Goal: Task Accomplishment & Management: Manage account settings

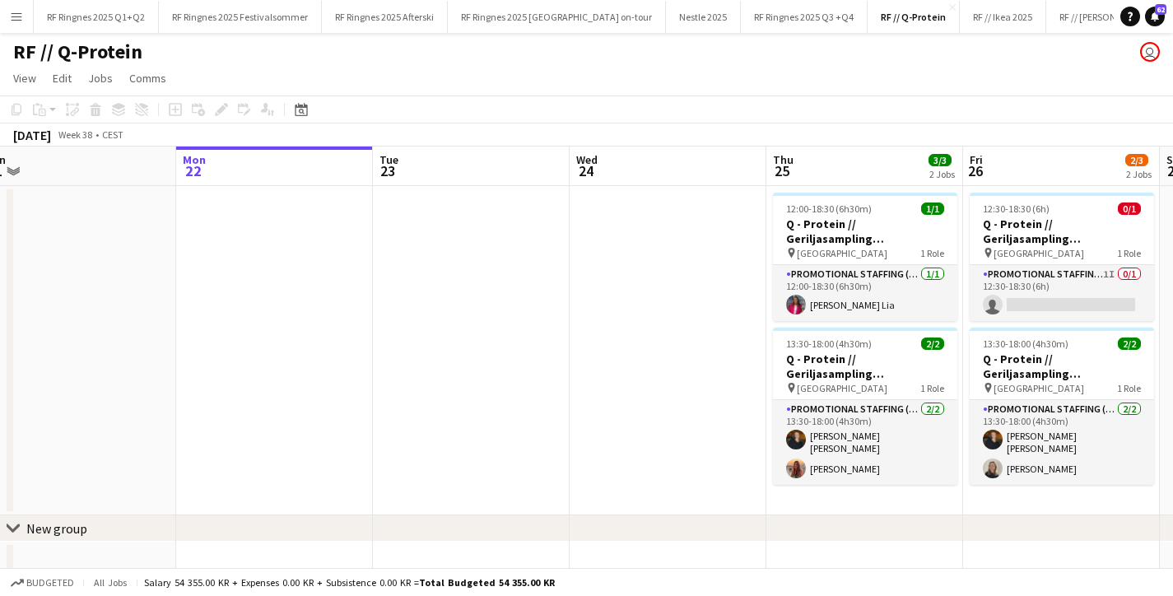
scroll to position [0, 518]
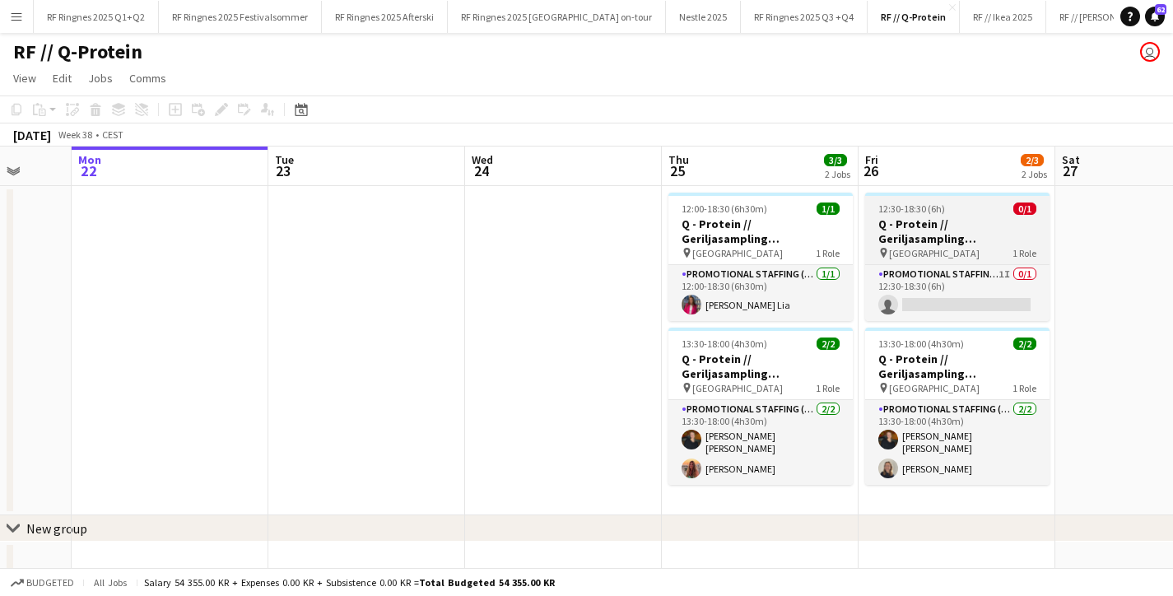
click at [936, 202] on span "12:30-18:30 (6h)" at bounding box center [911, 208] width 67 height 12
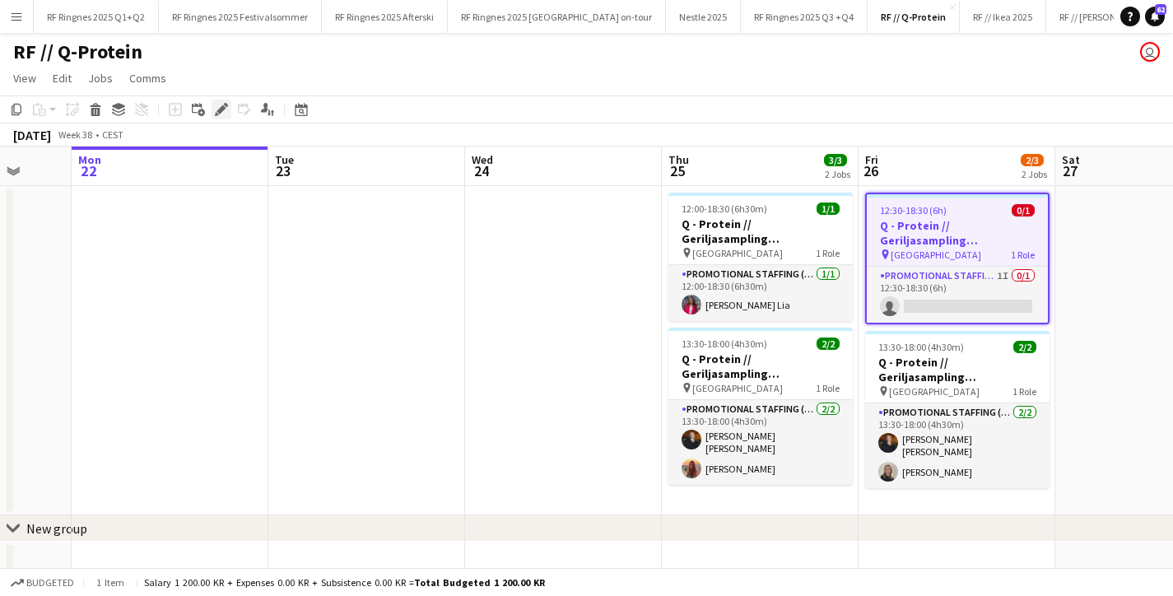
click at [218, 114] on icon at bounding box center [217, 114] width 4 height 4
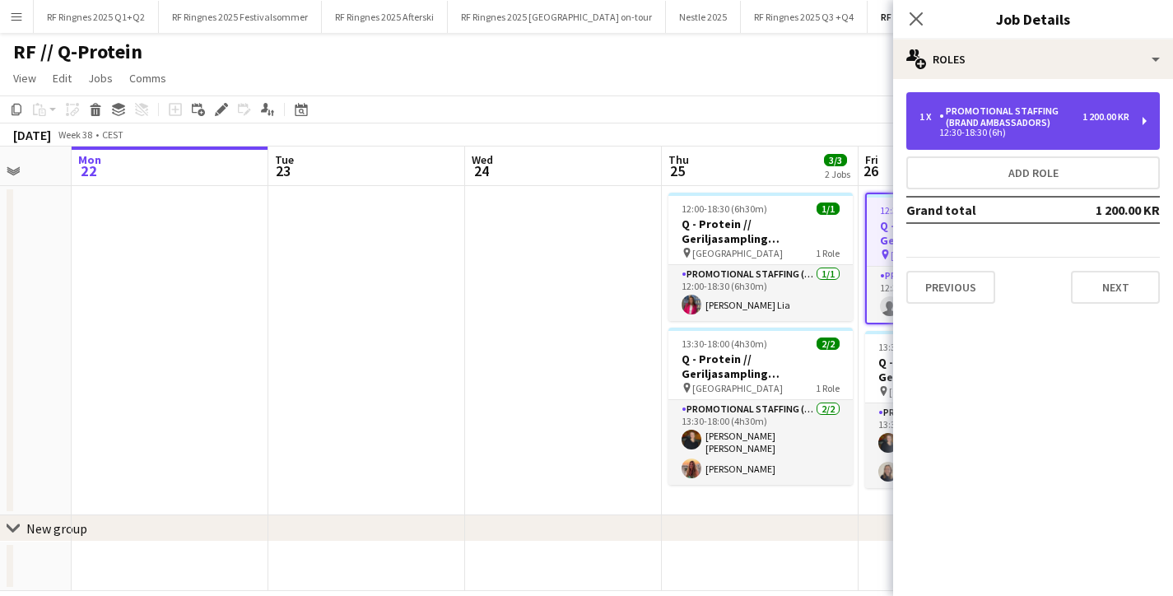
click at [1028, 120] on div "Promotional Staffing (Brand Ambassadors)" at bounding box center [1010, 116] width 143 height 23
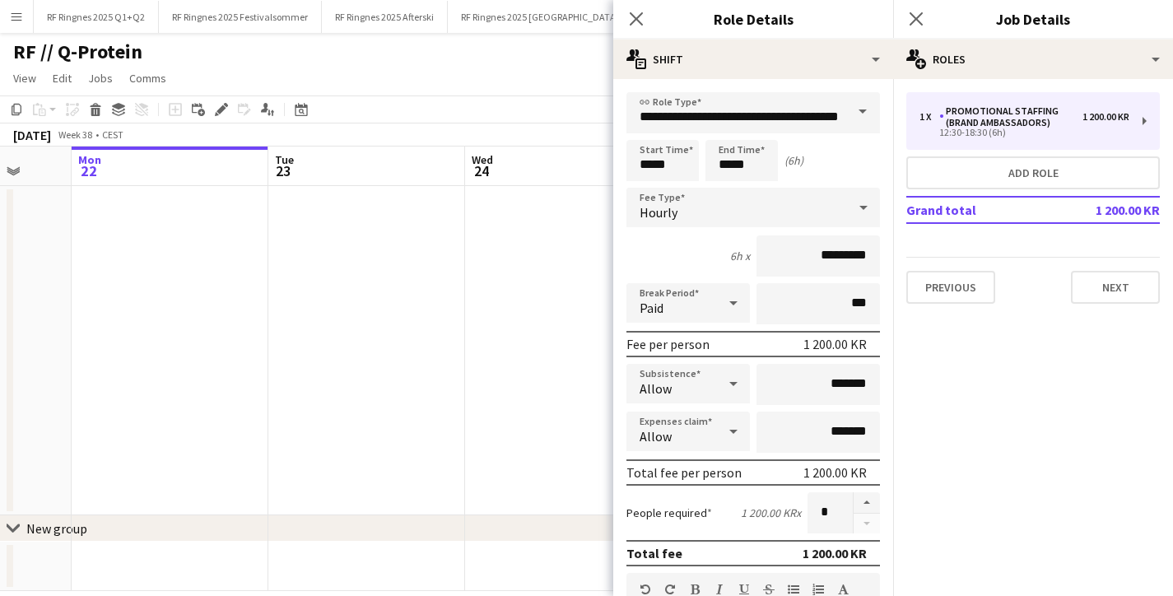
click at [500, 277] on app-date-cell at bounding box center [563, 350] width 197 height 329
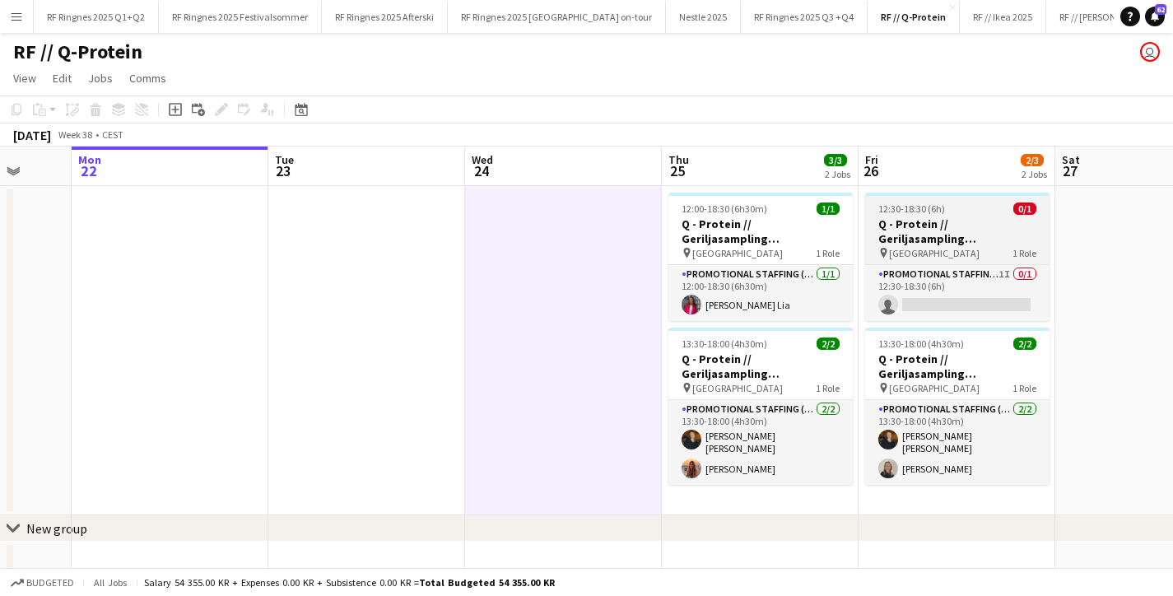
click at [904, 235] on h3 "Q - Protein // Geriljasampling [GEOGRAPHIC_DATA]" at bounding box center [957, 231] width 184 height 30
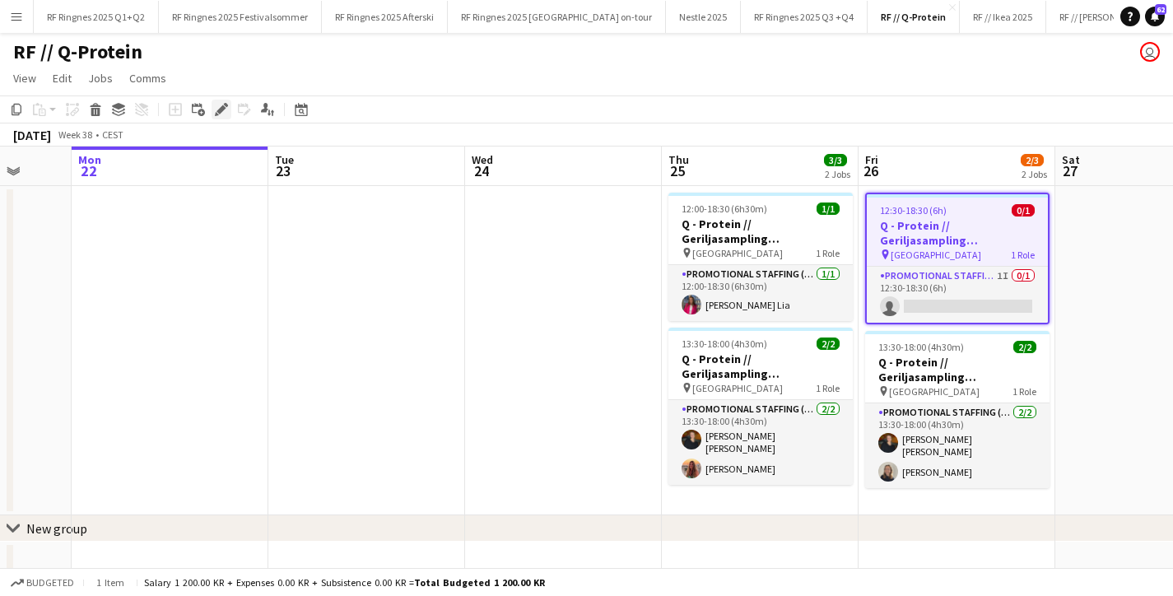
click at [218, 109] on icon "Edit" at bounding box center [221, 109] width 13 height 13
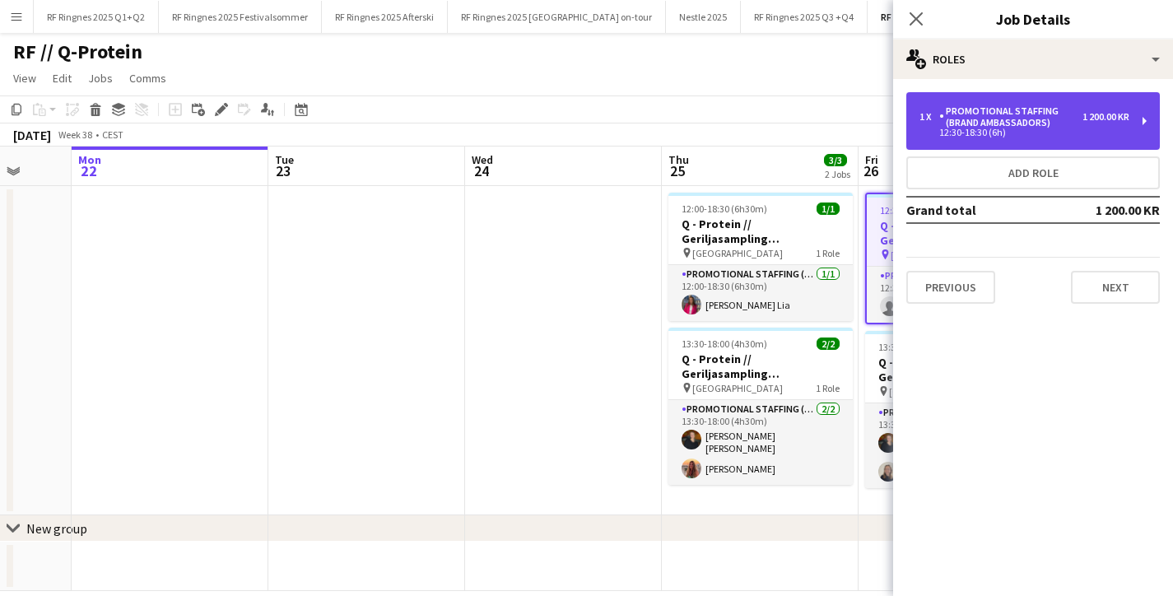
click at [972, 114] on div "Promotional Staffing (Brand Ambassadors)" at bounding box center [1010, 116] width 143 height 23
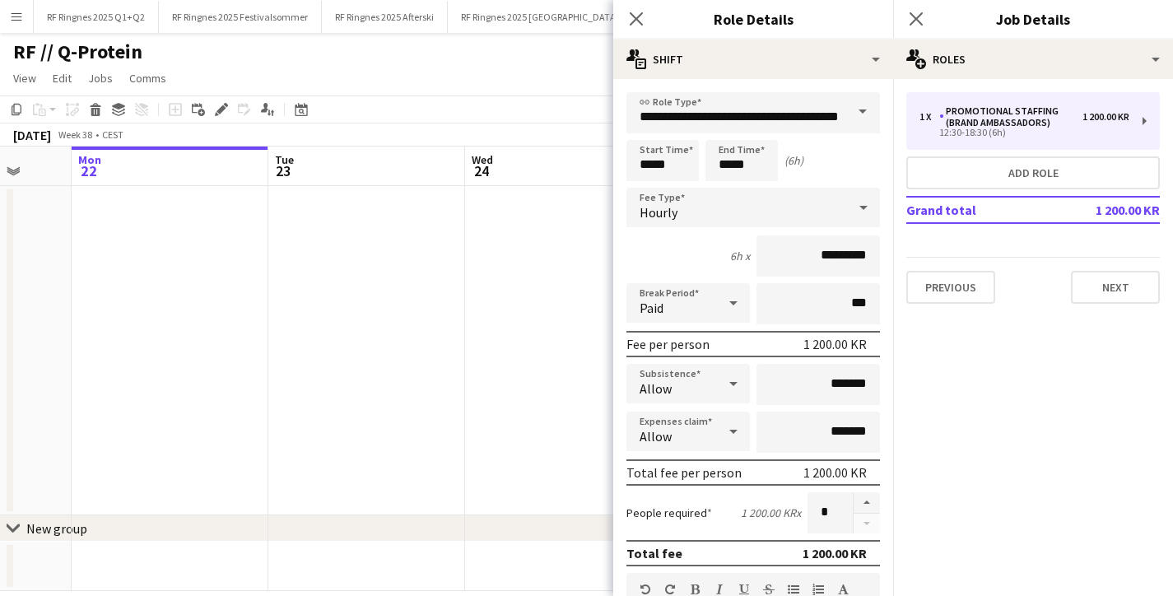
click at [493, 272] on app-date-cell at bounding box center [563, 350] width 197 height 329
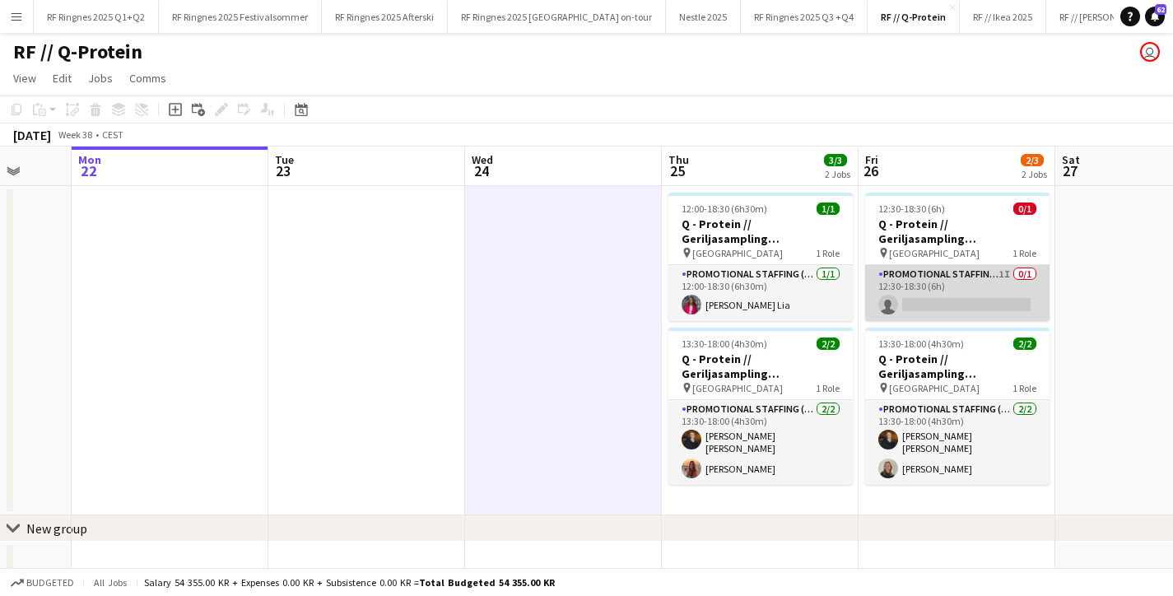
click at [993, 295] on app-card-role "Promotional Staffing (Brand Ambassadors) 1I 0/1 12:30-18:30 (6h) single-neutral…" at bounding box center [957, 293] width 184 height 56
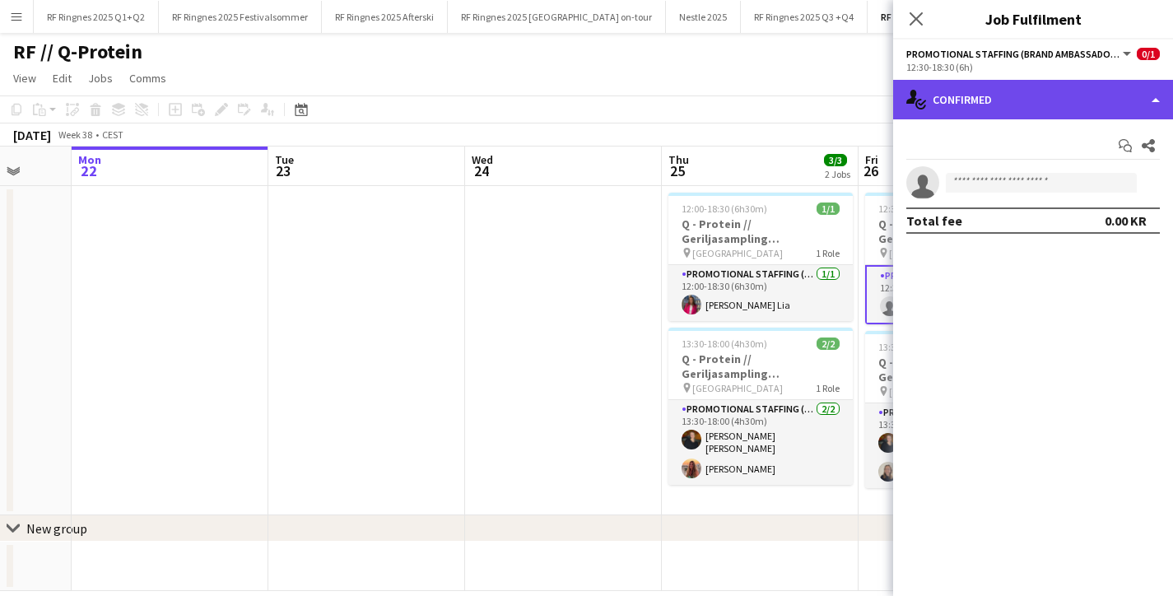
click at [994, 101] on div "single-neutral-actions-check-2 Confirmed" at bounding box center [1033, 99] width 280 height 39
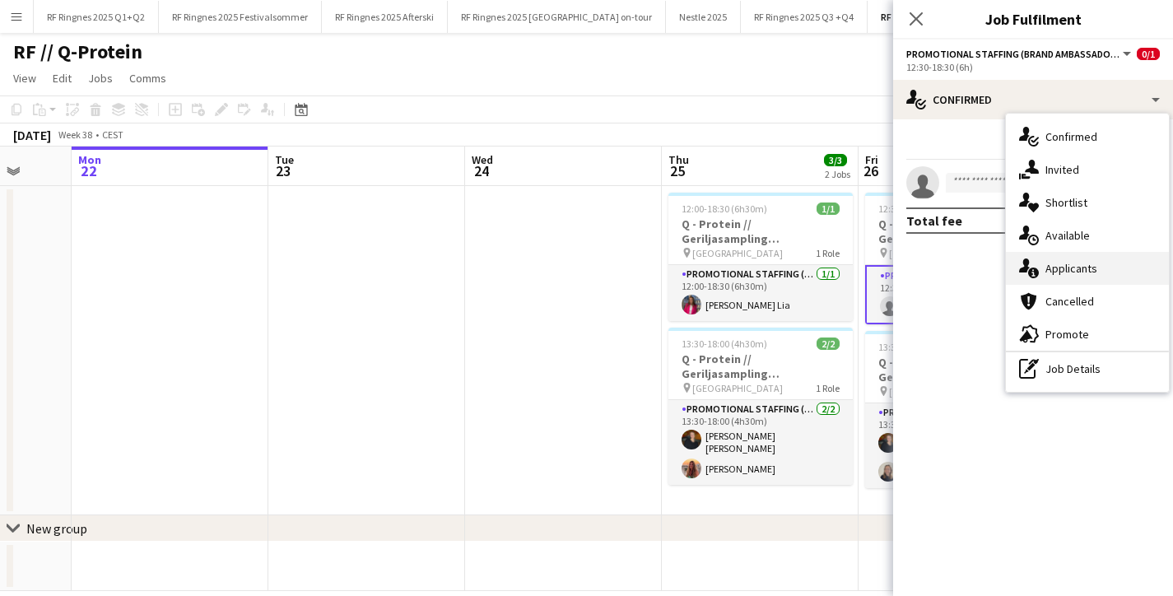
click at [1033, 268] on icon at bounding box center [1033, 272] width 11 height 11
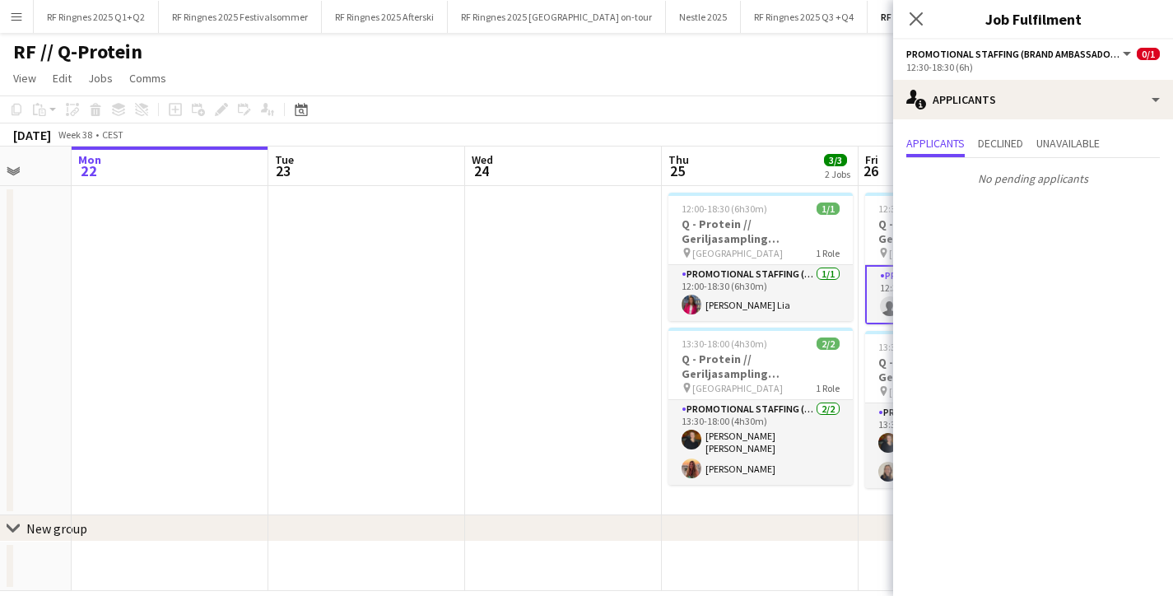
click at [593, 332] on app-date-cell at bounding box center [563, 350] width 197 height 329
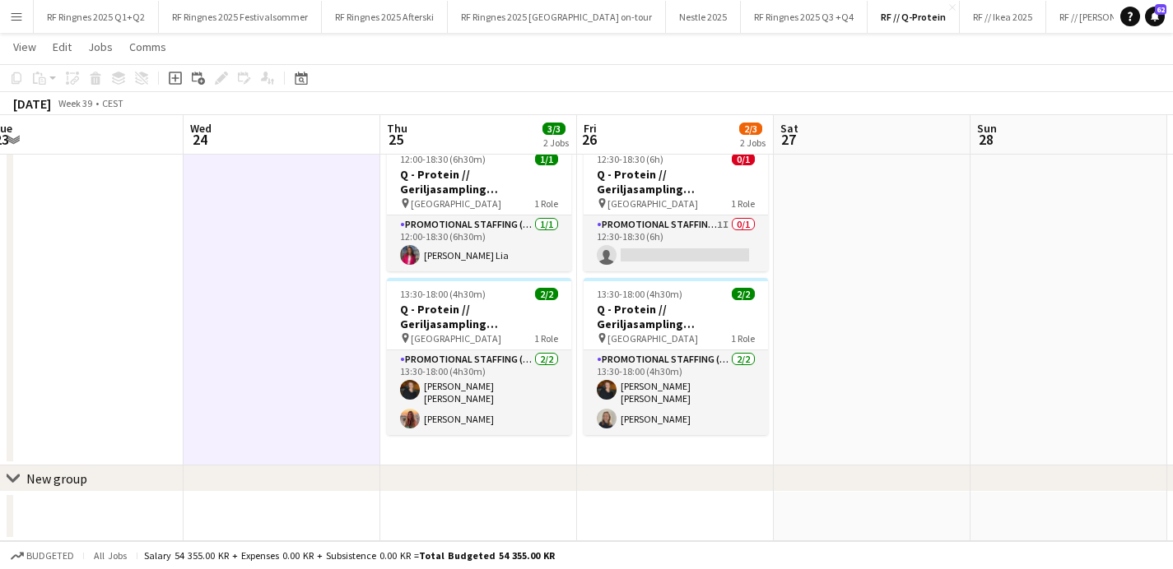
scroll to position [48, 0]
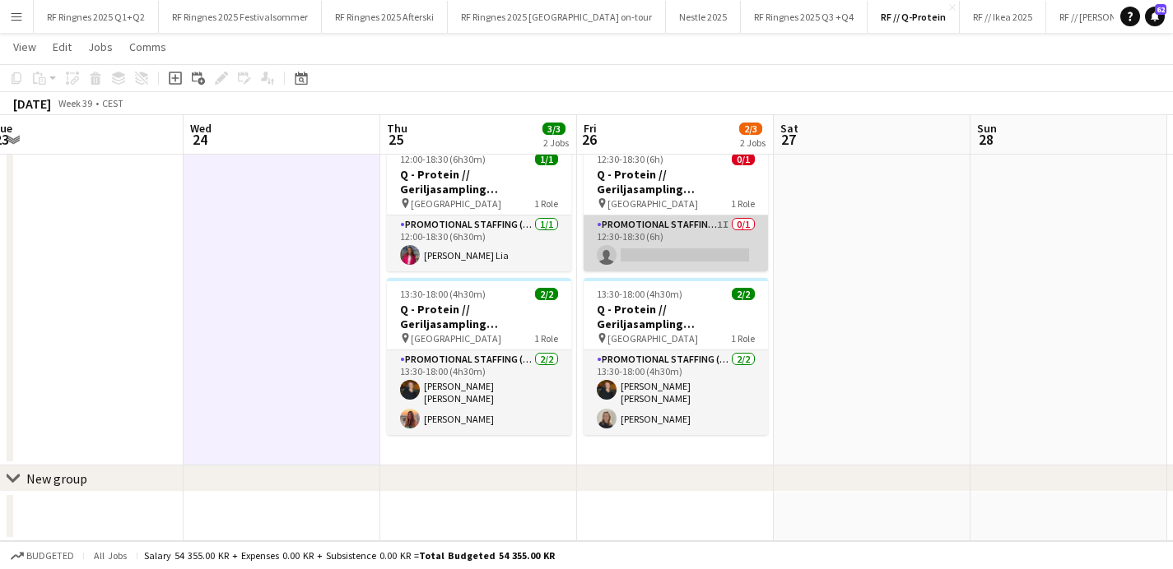
click at [643, 232] on app-card-role "Promotional Staffing (Brand Ambassadors) 1I 0/1 12:30-18:30 (6h) single-neutral…" at bounding box center [675, 244] width 184 height 56
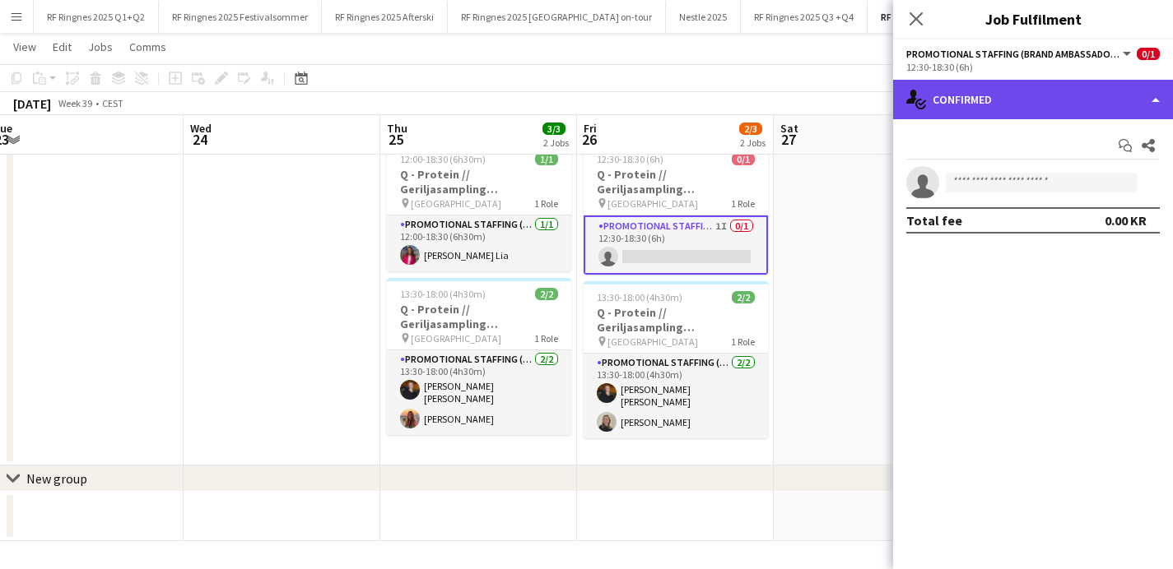
click at [960, 109] on div "single-neutral-actions-check-2 Confirmed" at bounding box center [1033, 99] width 280 height 39
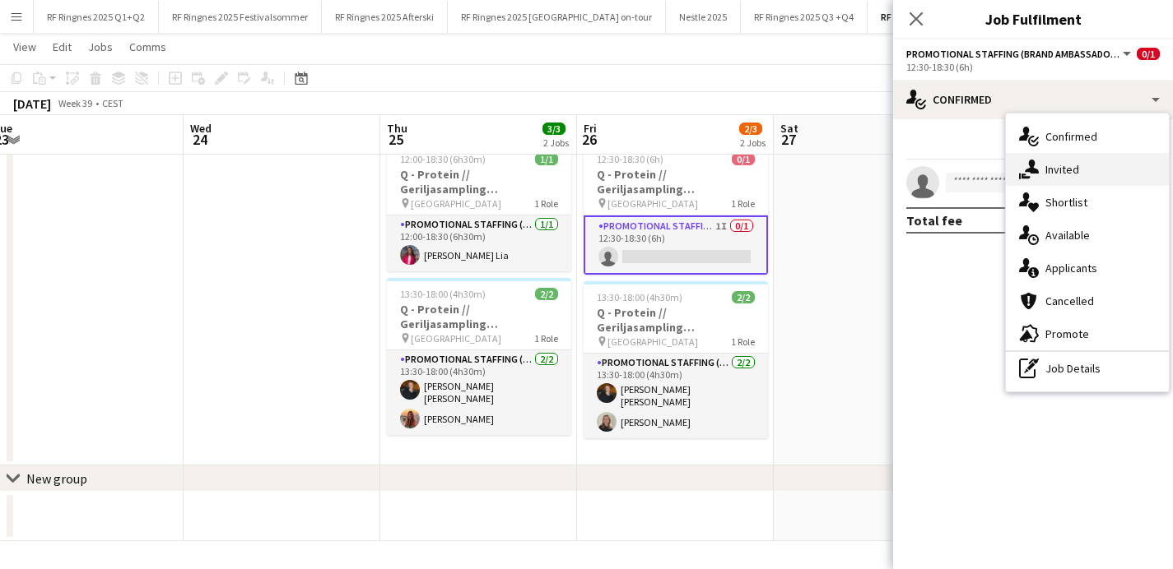
click at [1019, 168] on icon "single-neutral-actions-share-1" at bounding box center [1029, 170] width 20 height 20
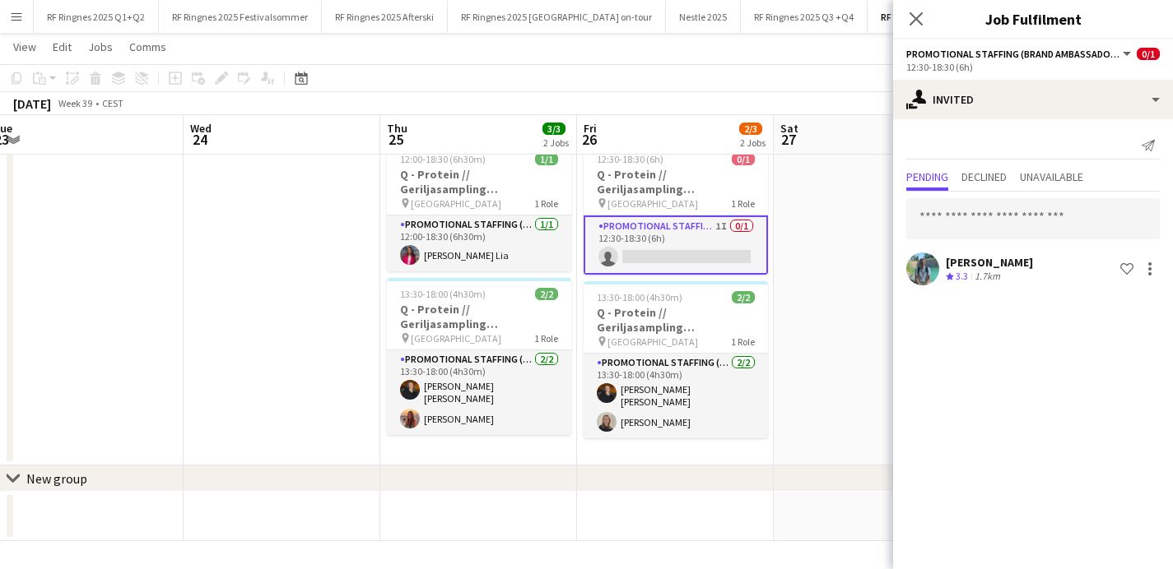
click at [920, 265] on app-user-avatar at bounding box center [922, 269] width 33 height 33
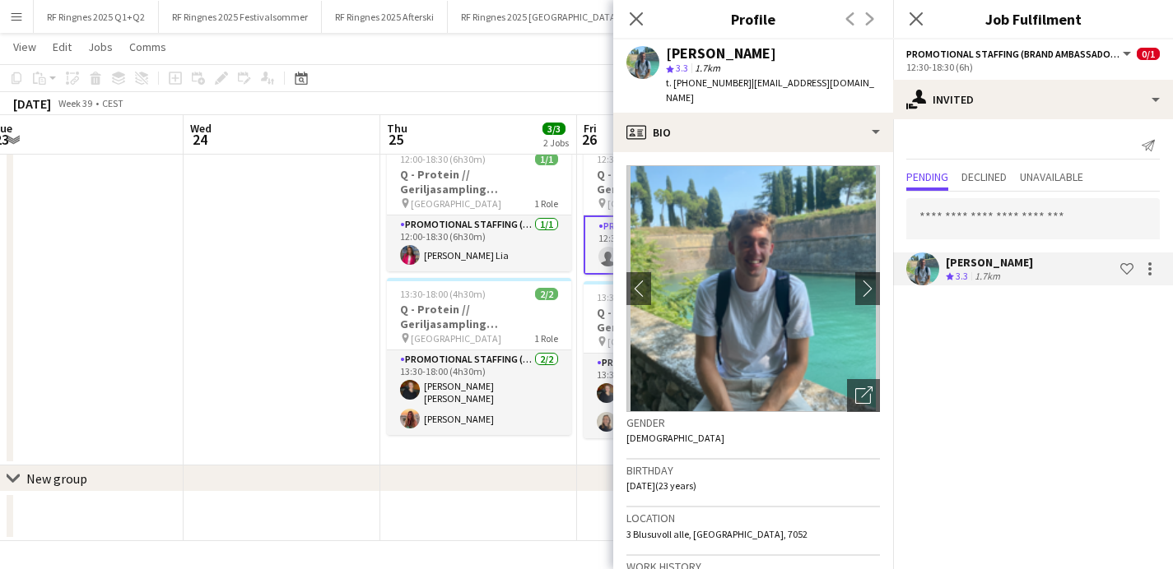
click at [294, 278] on app-date-cell at bounding box center [282, 301] width 197 height 329
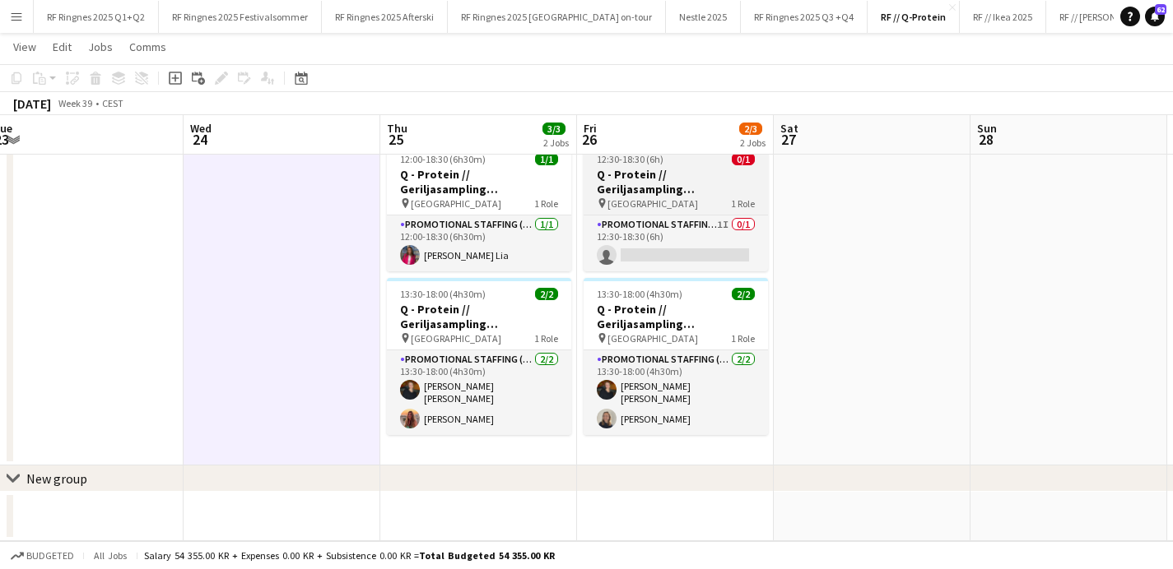
click at [638, 190] on h3 "Q - Protein // Geriljasampling [GEOGRAPHIC_DATA]" at bounding box center [675, 182] width 184 height 30
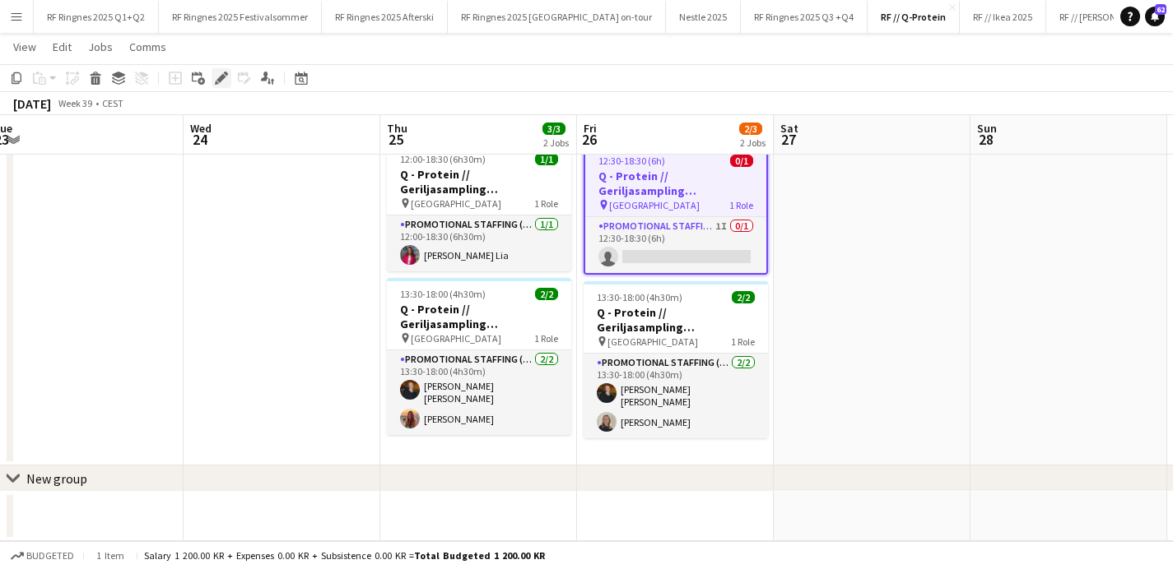
click at [218, 78] on icon "Edit" at bounding box center [221, 78] width 13 height 13
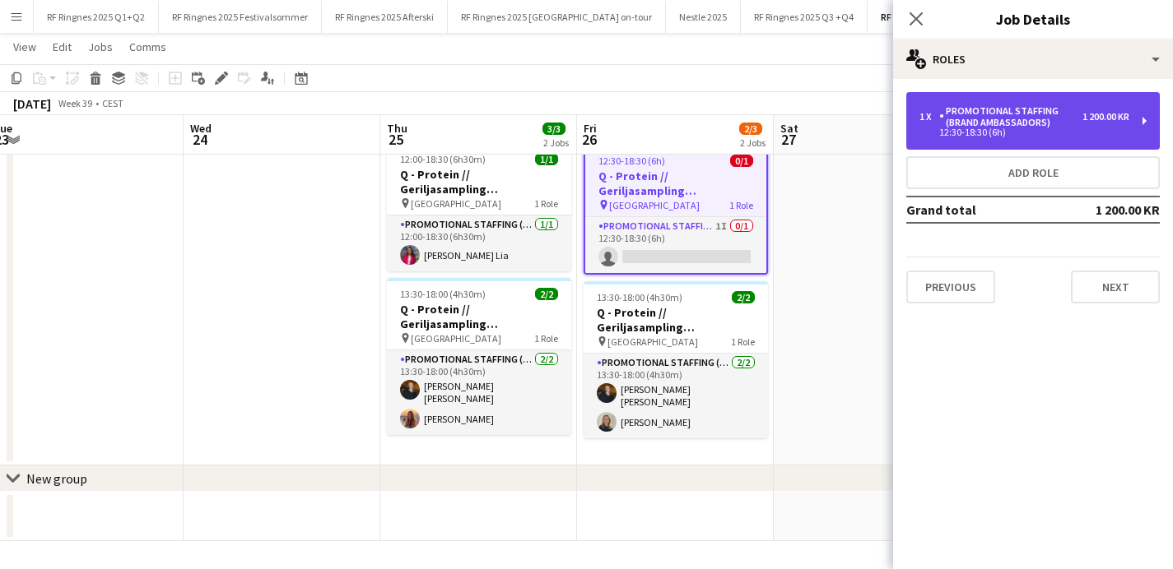
click at [997, 103] on div "1 x Promotional Staffing (Brand Ambassadors) 1 200.00 KR 12:30-18:30 (6h)" at bounding box center [1032, 121] width 253 height 58
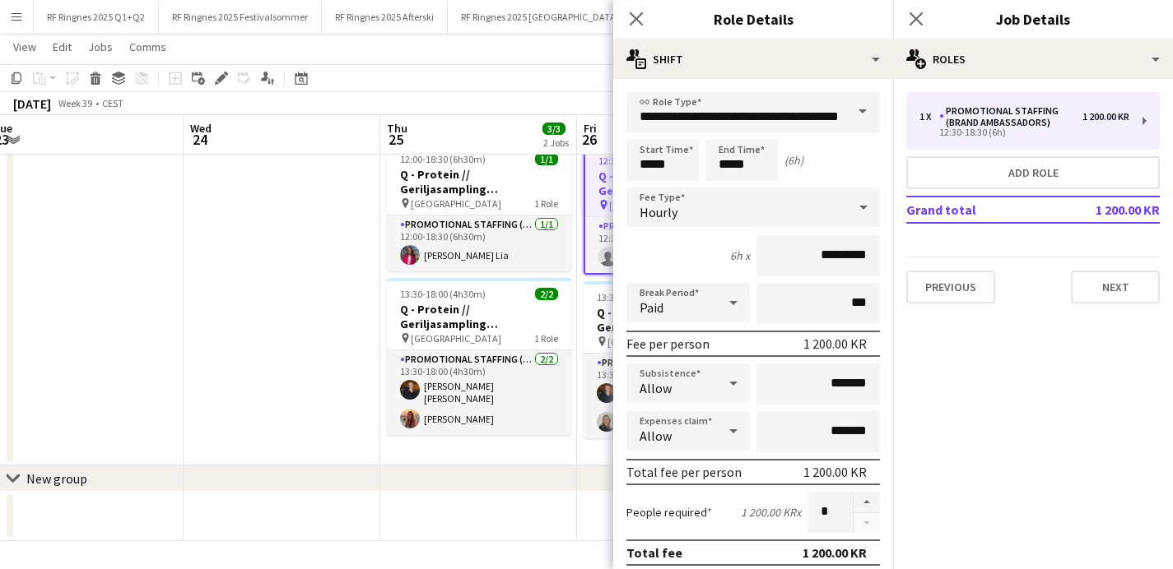
click at [307, 265] on app-date-cell at bounding box center [282, 301] width 197 height 329
